Goal: Information Seeking & Learning: Learn about a topic

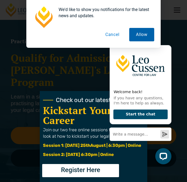
click at [130, 38] on button "Allow" at bounding box center [141, 34] width 25 height 13
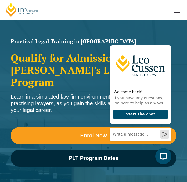
click at [75, 94] on div "Learn in a simulated law firm environment and be mentored by practising lawyers…" at bounding box center [94, 104] width 166 height 20
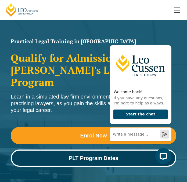
click at [57, 150] on link "PLT Program Dates" at bounding box center [94, 158] width 166 height 17
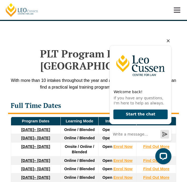
scroll to position [1059, 0]
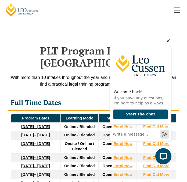
click at [168, 41] on icon "Hide greeting" at bounding box center [168, 41] width 6 height 6
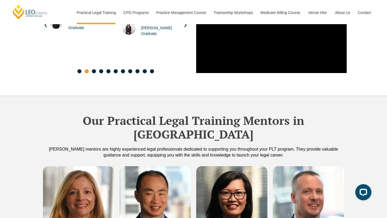
scroll to position [1444, 0]
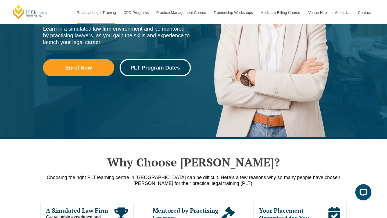
click at [140, 74] on link "PLT Program Dates" at bounding box center [155, 67] width 71 height 17
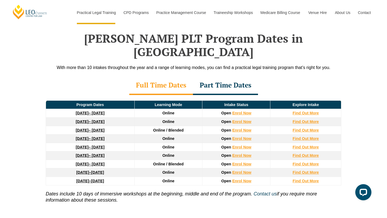
scroll to position [702, 0]
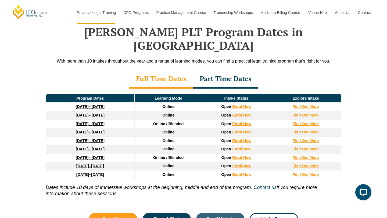
click at [222, 70] on div "Part Time Dates" at bounding box center [225, 79] width 65 height 19
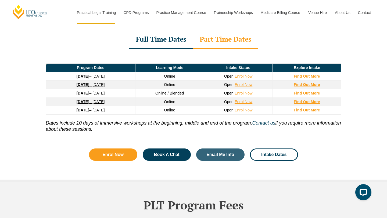
scroll to position [741, 0]
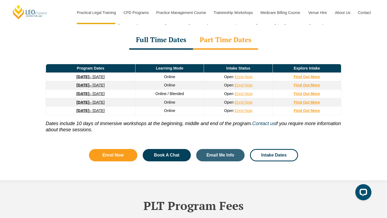
click at [161, 31] on div "Full Time Dates" at bounding box center [161, 40] width 64 height 19
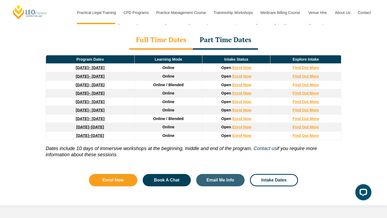
click at [221, 31] on div "Part Time Dates" at bounding box center [225, 40] width 65 height 19
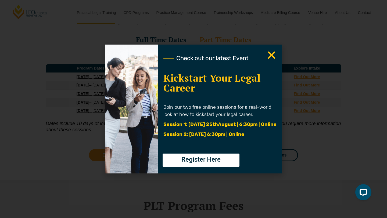
click at [269, 56] on icon "Close" at bounding box center [271, 55] width 10 height 10
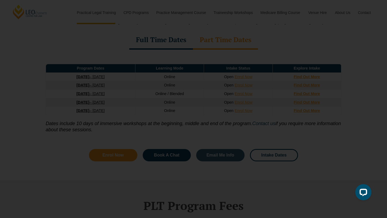
click at [272, 56] on icon "Close" at bounding box center [271, 55] width 10 height 10
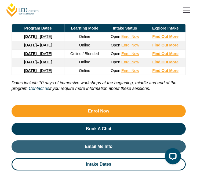
scroll to position [1160, 0]
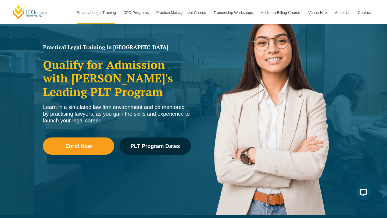
scroll to position [58, 0]
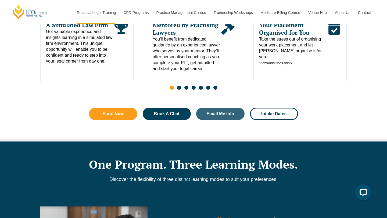
scroll to position [320, 0]
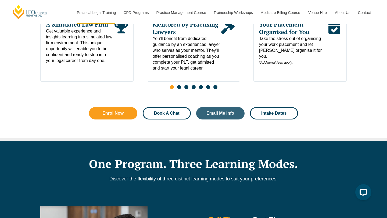
click at [158, 113] on span "Book A Chat" at bounding box center [167, 113] width 26 height 4
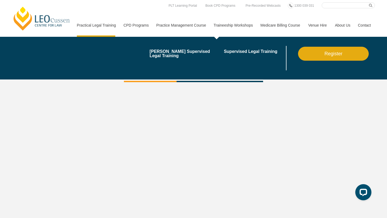
scroll to position [1601, 0]
